Goal: Find specific page/section: Find specific page/section

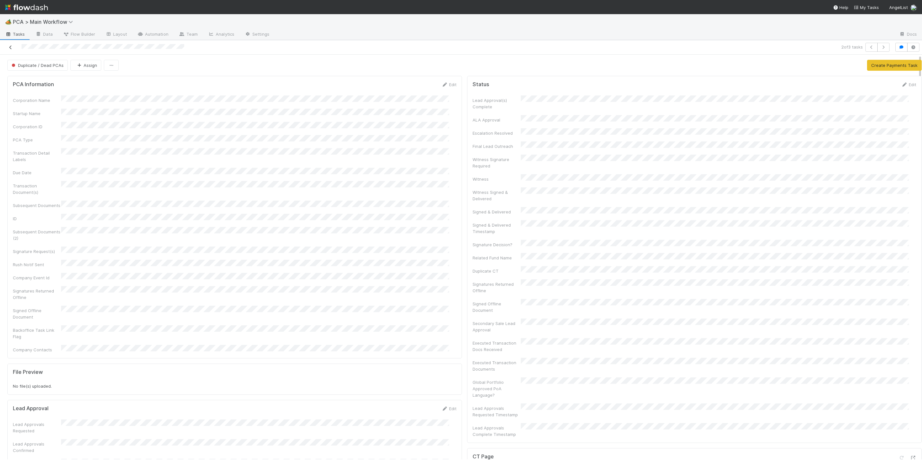
click at [10, 50] on link at bounding box center [10, 47] width 6 height 6
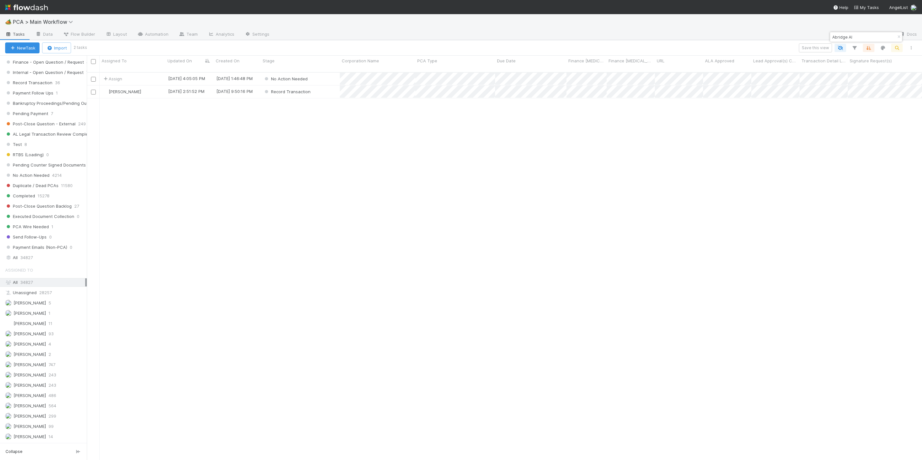
scroll to position [578, 0]
click at [30, 246] on span "34827" at bounding box center [26, 242] width 13 height 8
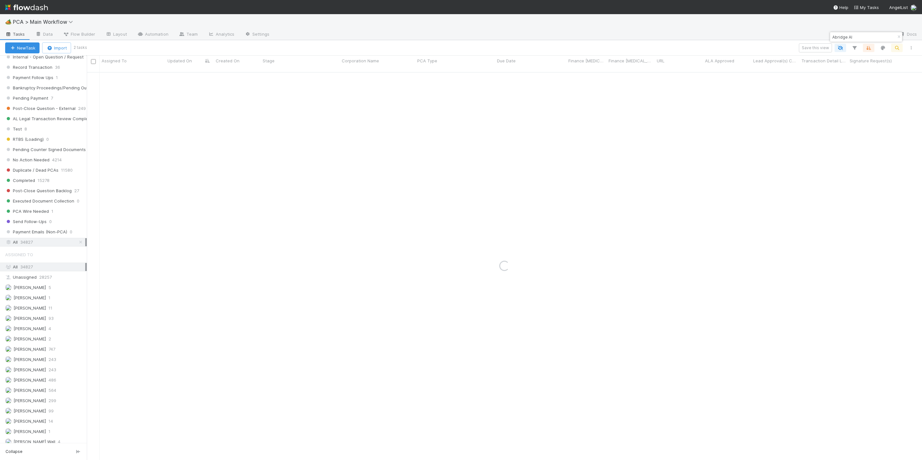
click at [29, 269] on span "34827" at bounding box center [26, 266] width 13 height 5
click at [314, 203] on div "Loading..." at bounding box center [504, 266] width 835 height 387
click at [898, 36] on icon "button" at bounding box center [898, 37] width 6 height 4
type input "Cerebral Inc."
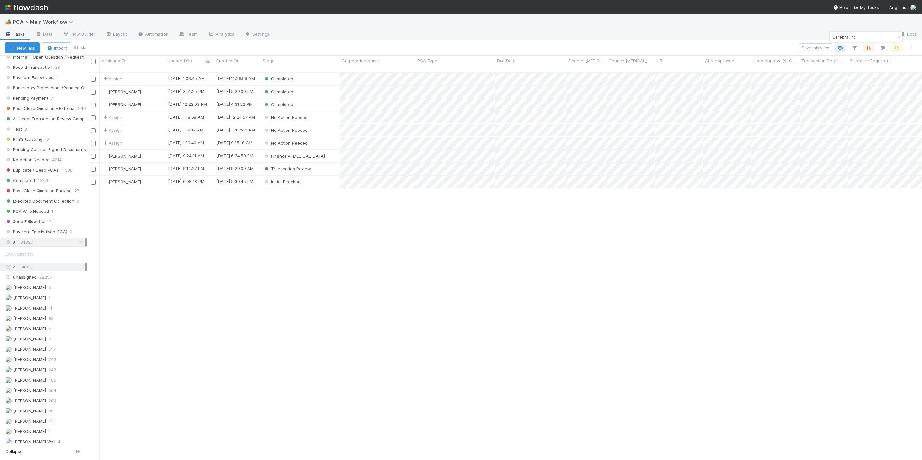
scroll to position [385, 827]
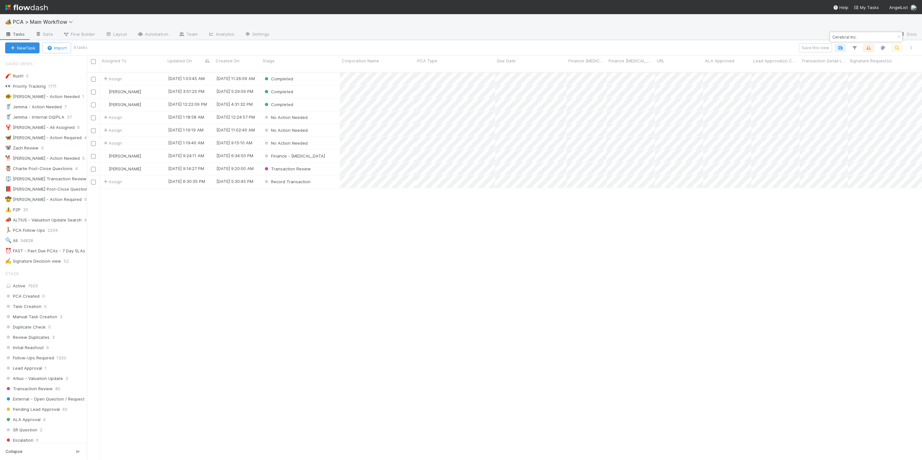
scroll to position [578, 0]
